Goal: Task Accomplishment & Management: Use online tool/utility

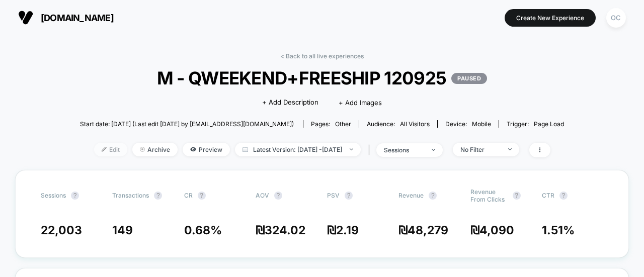
click at [99, 147] on span "Edit" at bounding box center [110, 150] width 33 height 14
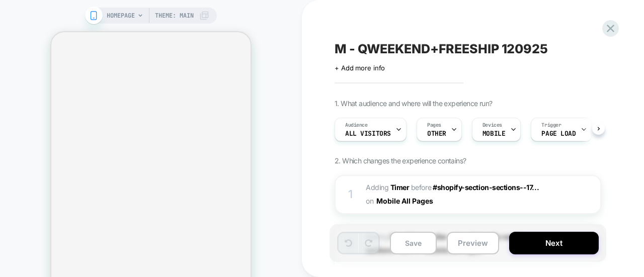
scroll to position [0, 1]
click at [591, 196] on div at bounding box center [592, 194] width 17 height 11
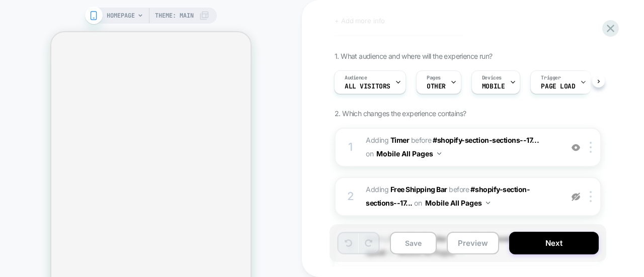
scroll to position [50, 0]
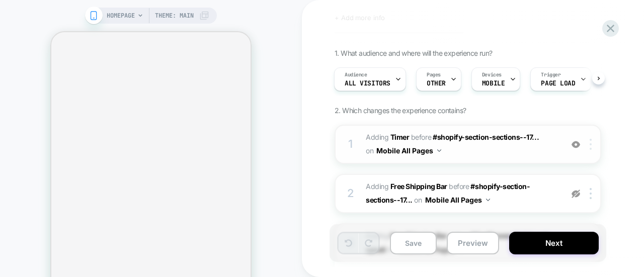
click at [589, 146] on img at bounding box center [590, 144] width 2 height 11
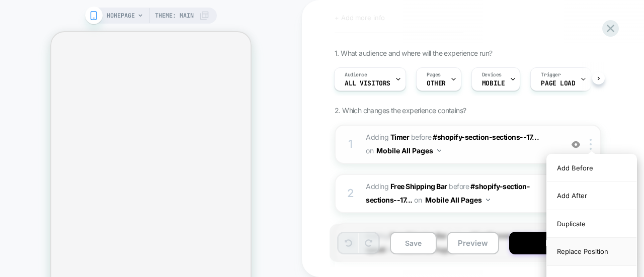
click at [605, 249] on div "Replace Position" at bounding box center [592, 252] width 90 height 28
